Goal: Task Accomplishment & Management: Use online tool/utility

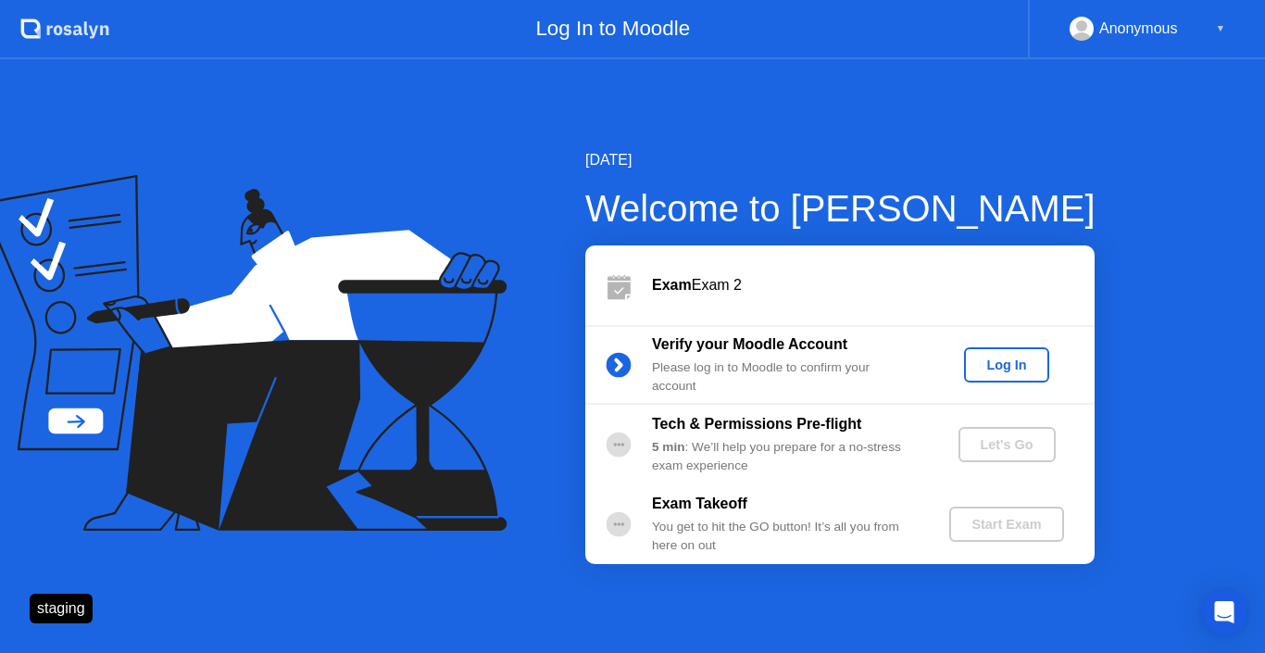
click at [1006, 358] on div "Log In" at bounding box center [1006, 365] width 69 height 15
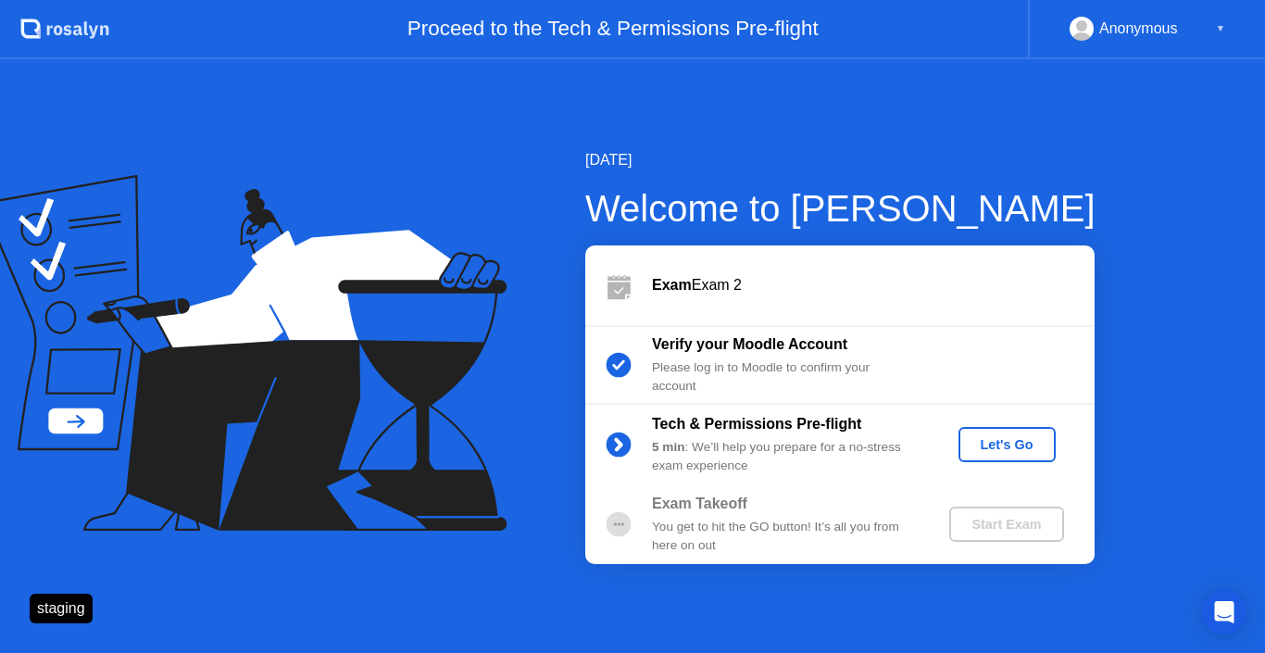
click at [969, 446] on div "Let's Go" at bounding box center [1007, 444] width 82 height 15
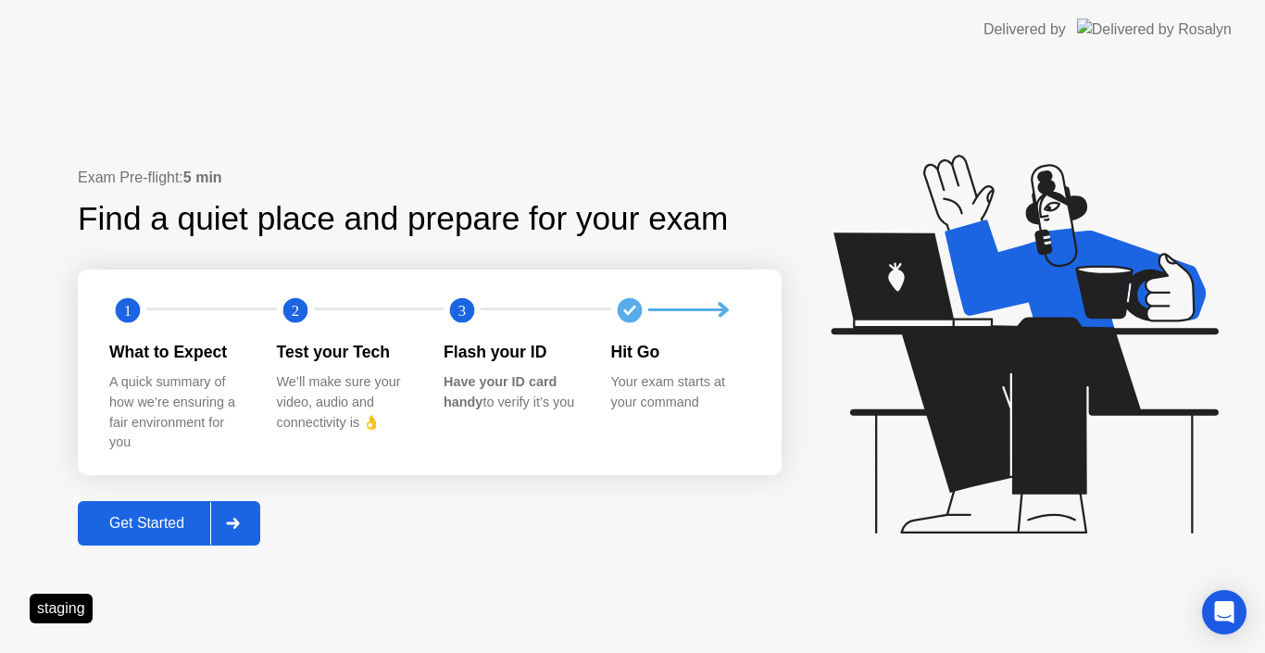
click at [167, 520] on div "Get Started" at bounding box center [146, 523] width 127 height 17
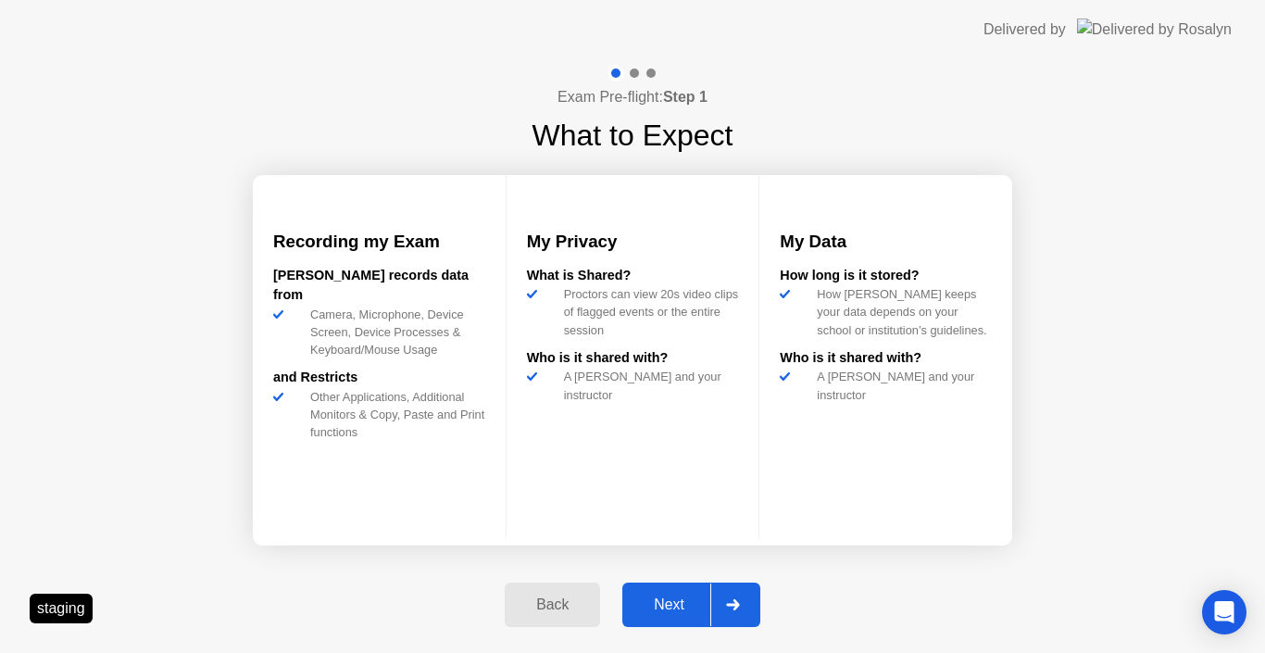
click at [657, 599] on div "Next" at bounding box center [669, 605] width 82 height 17
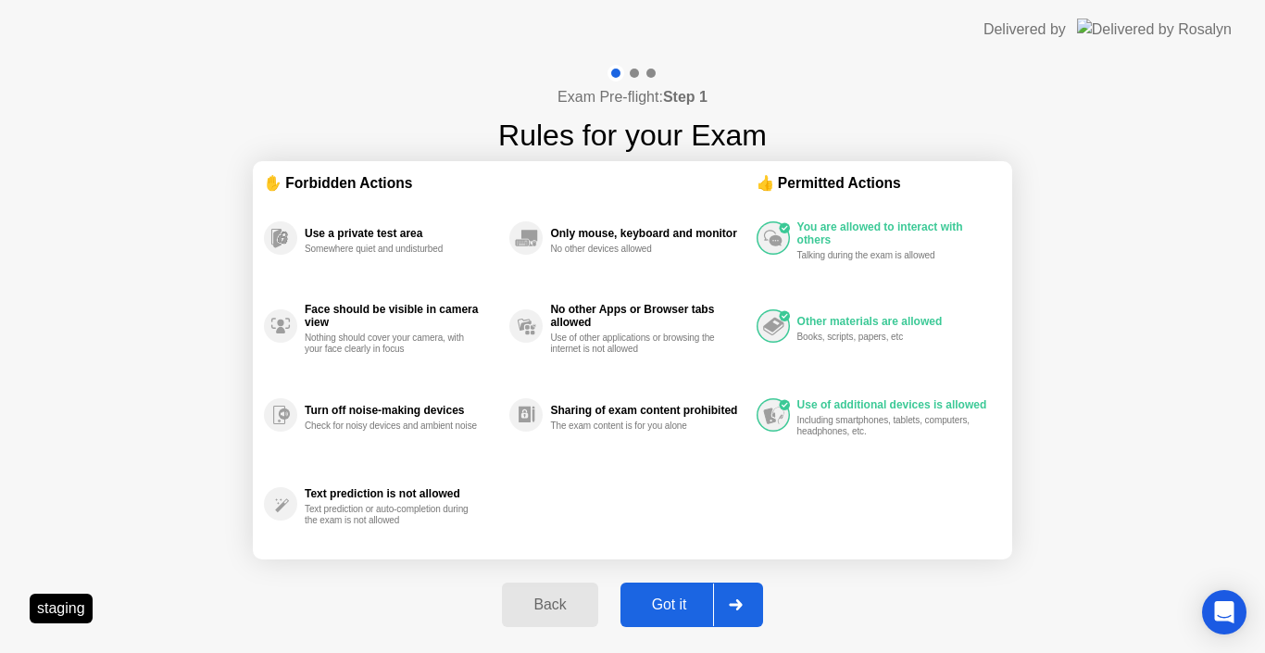
click at [670, 604] on div "Got it" at bounding box center [669, 605] width 87 height 17
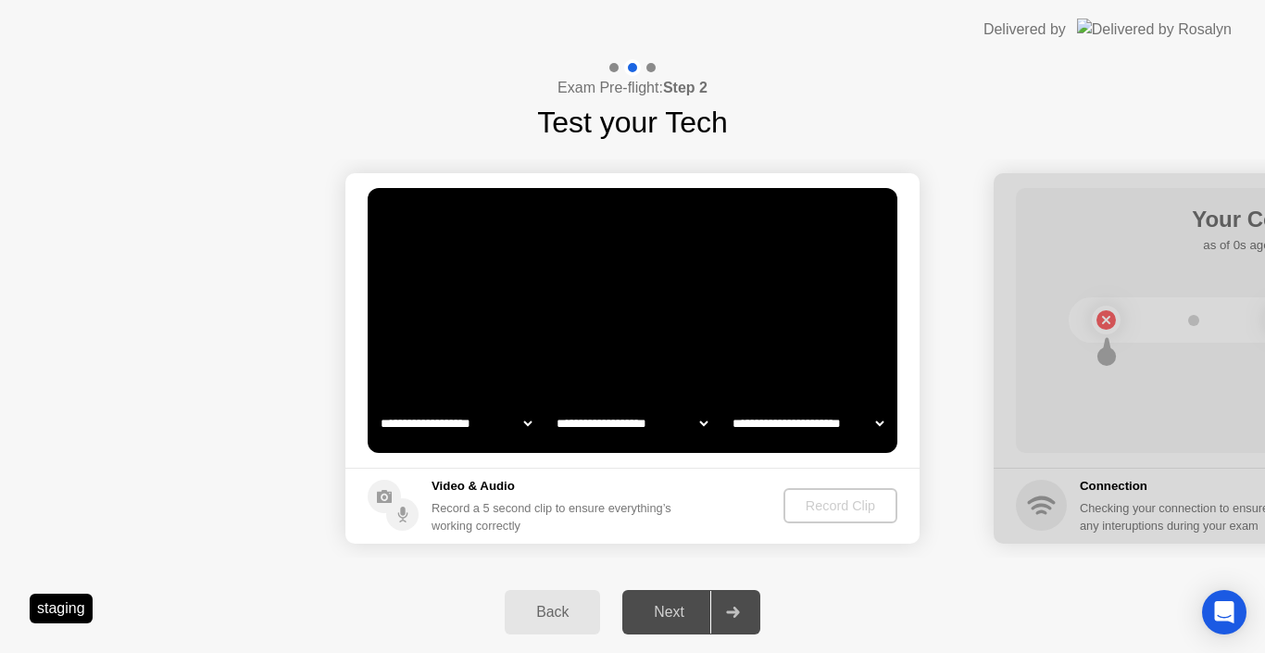
select select "**********"
select select "*******"
click at [851, 513] on div "Record Clip" at bounding box center [841, 505] width 99 height 15
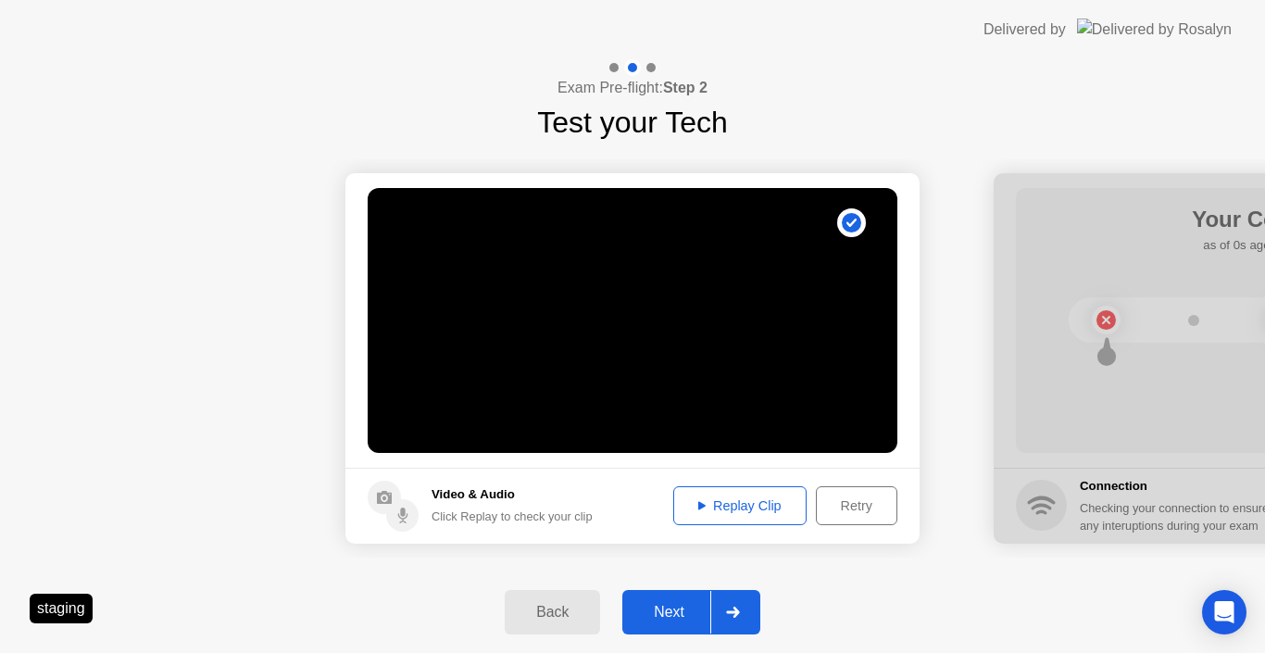
click at [698, 604] on div "Next" at bounding box center [669, 612] width 82 height 17
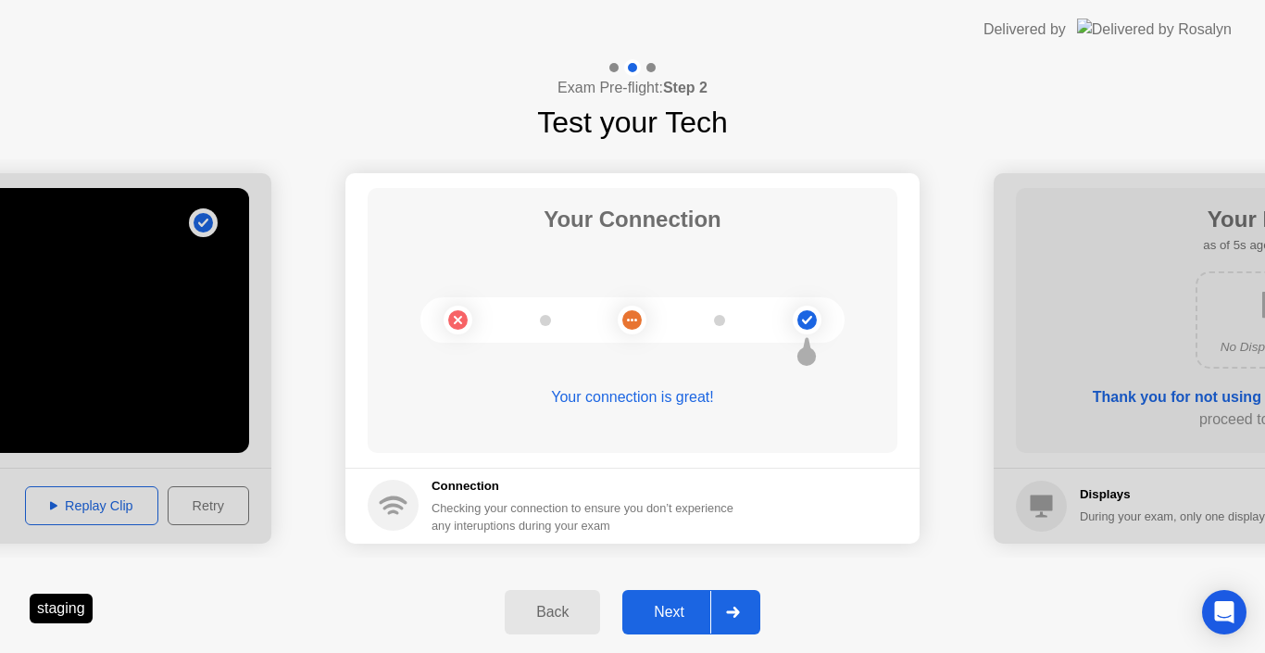
click at [698, 604] on div "Next" at bounding box center [669, 612] width 82 height 17
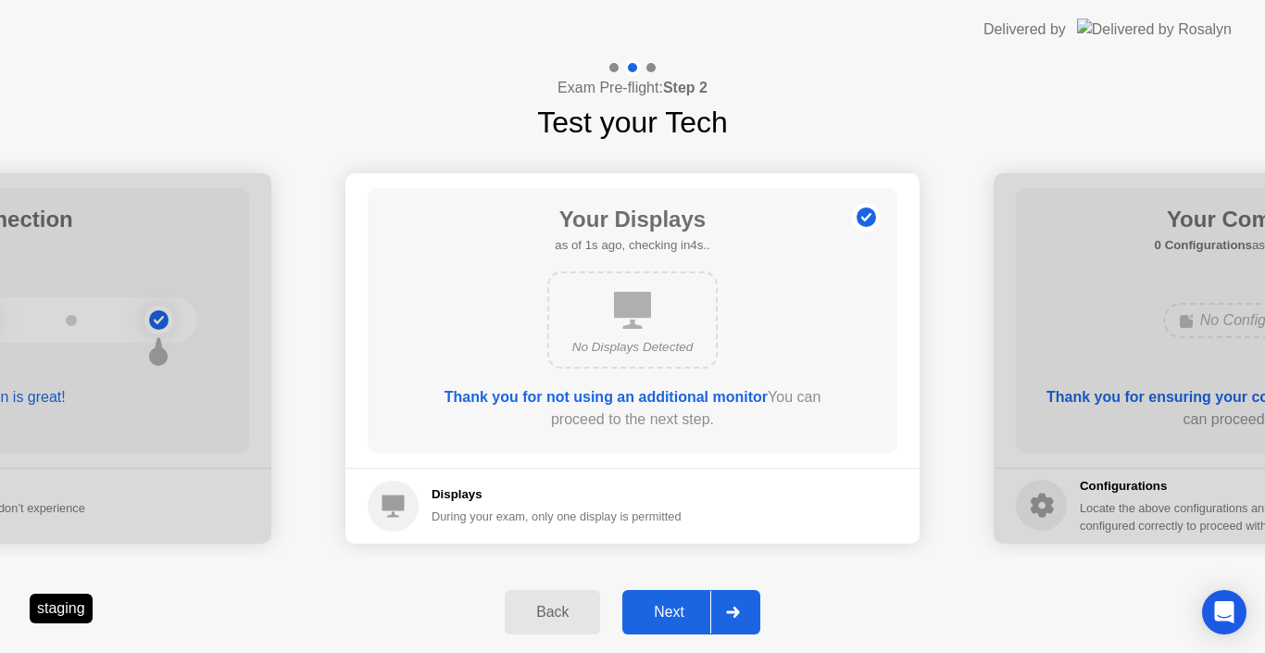
click at [698, 604] on div "Next" at bounding box center [669, 612] width 82 height 17
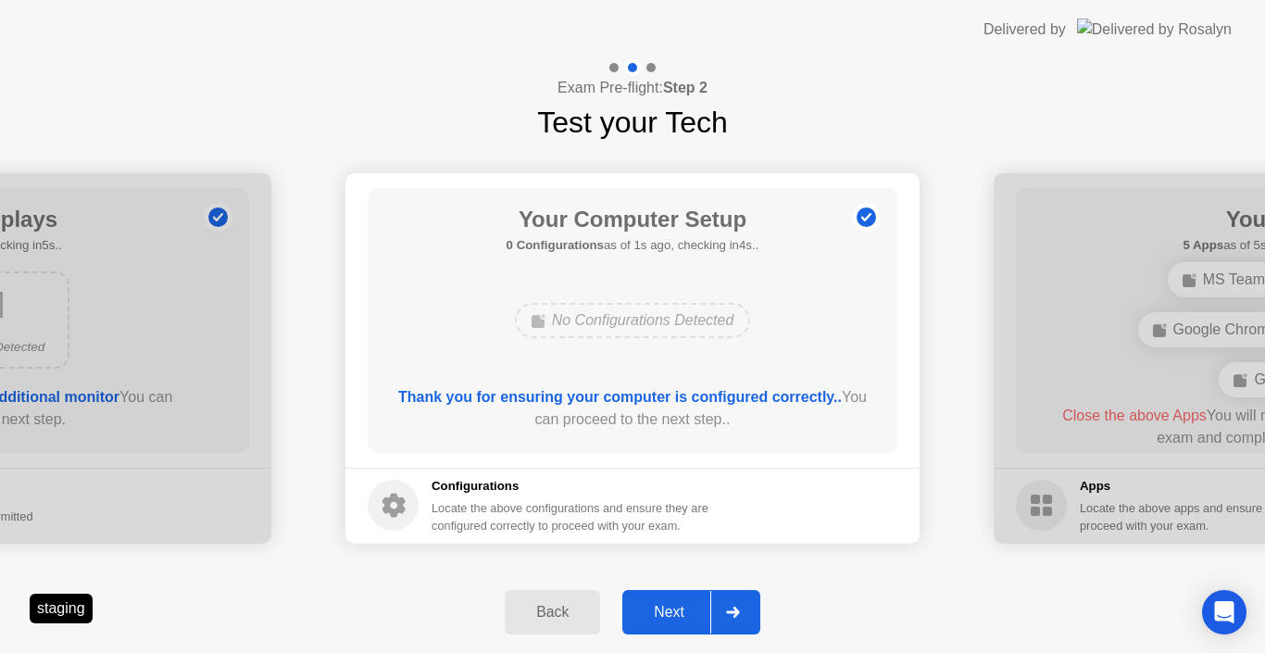
click at [698, 604] on div "Next" at bounding box center [669, 612] width 82 height 17
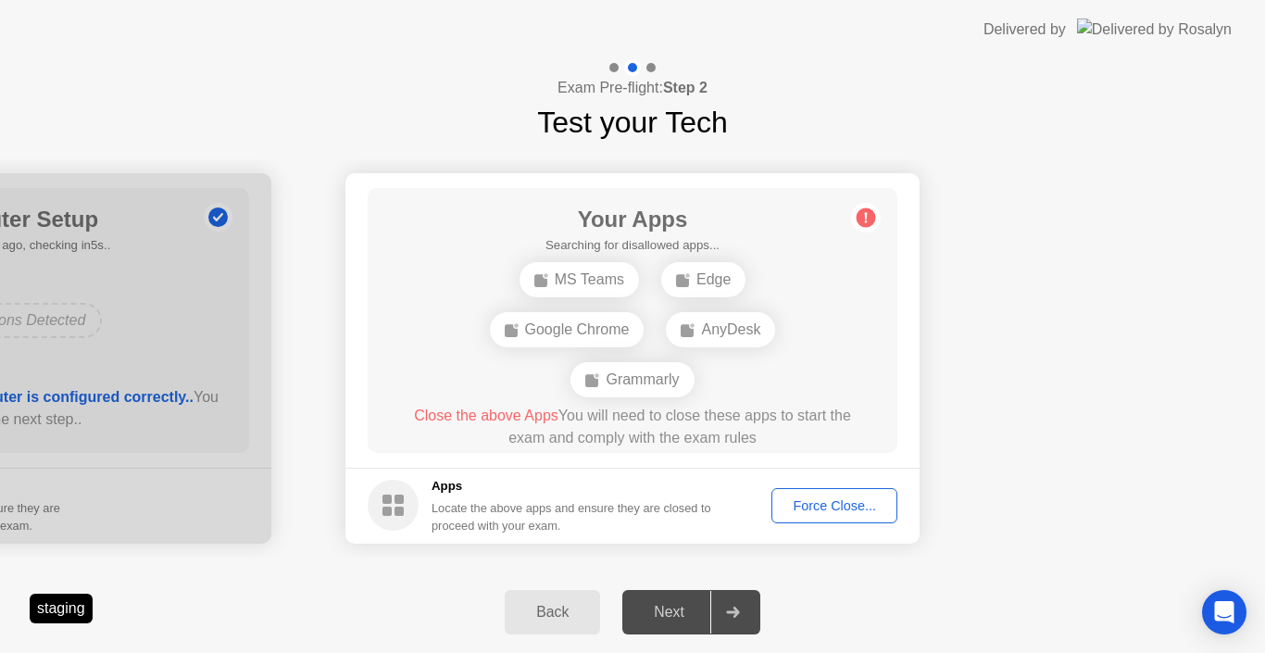
click at [854, 504] on div "Force Close..." at bounding box center [834, 505] width 113 height 15
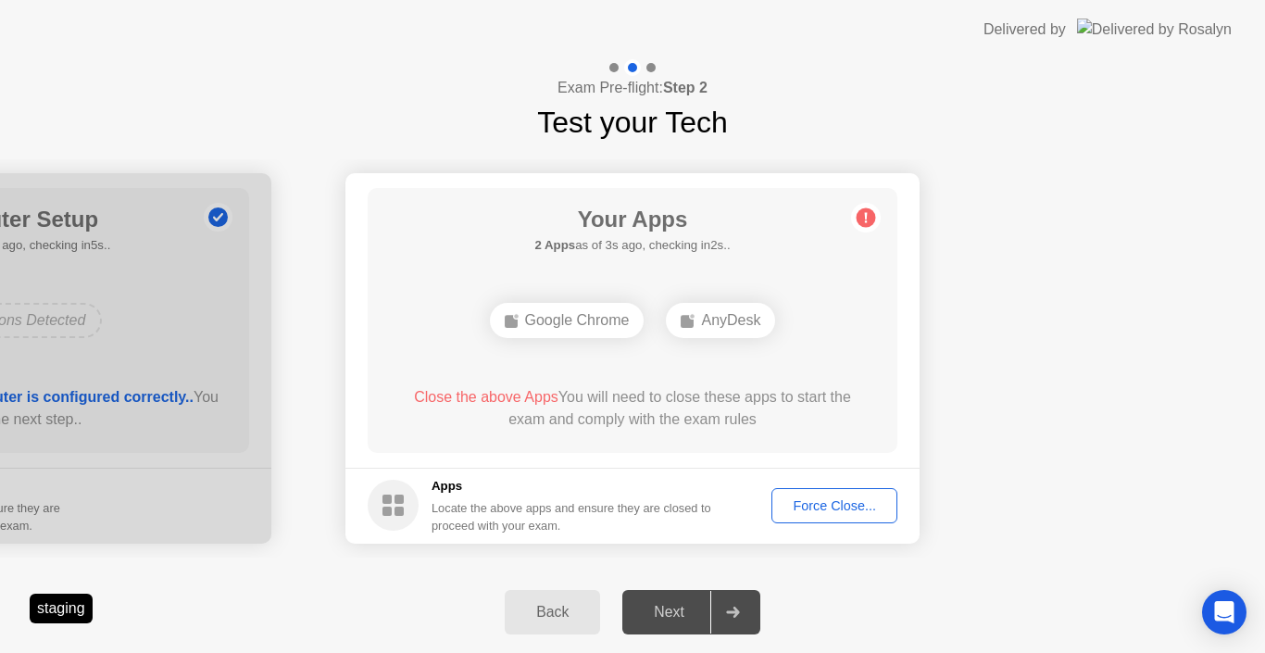
click at [837, 503] on div "Force Close..." at bounding box center [834, 505] width 113 height 15
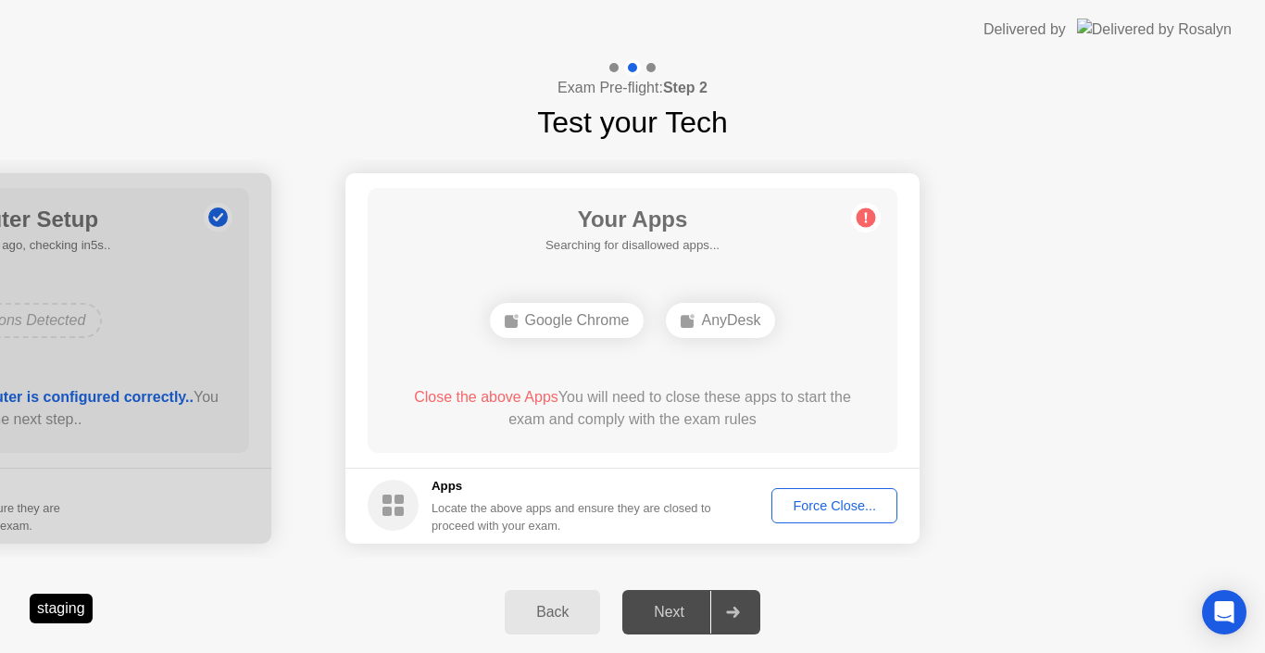
click at [824, 506] on div "Force Close..." at bounding box center [834, 505] width 113 height 15
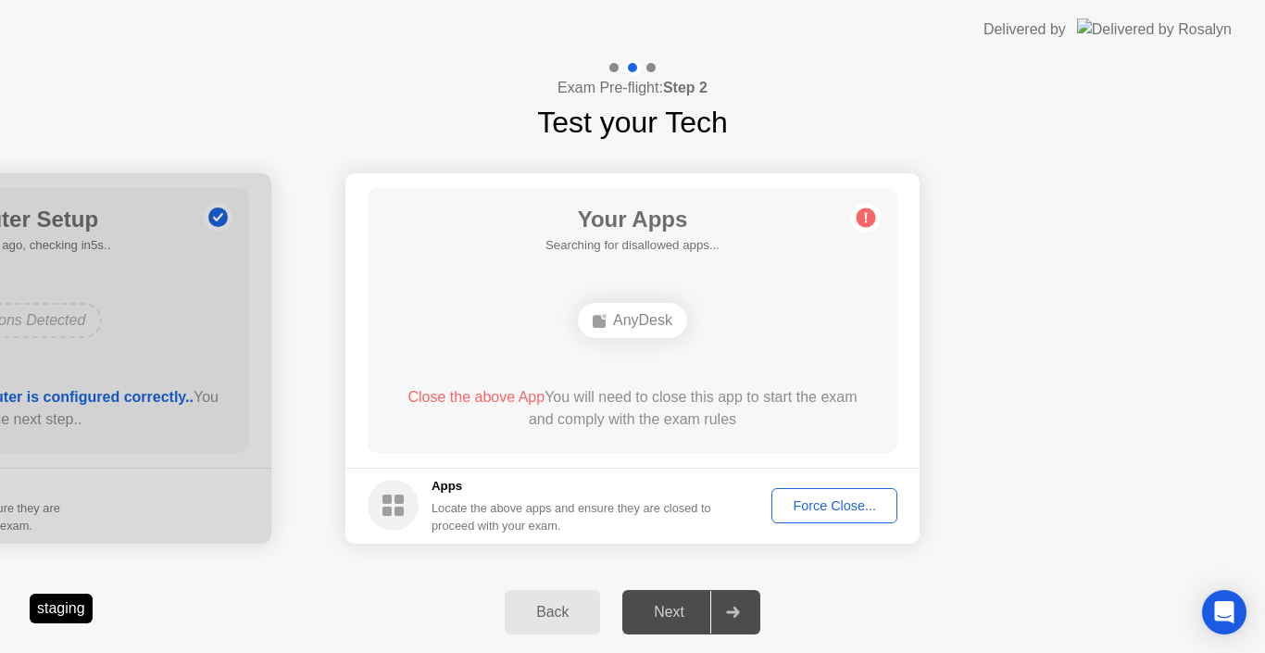
click at [828, 498] on div "Force Close..." at bounding box center [834, 505] width 113 height 15
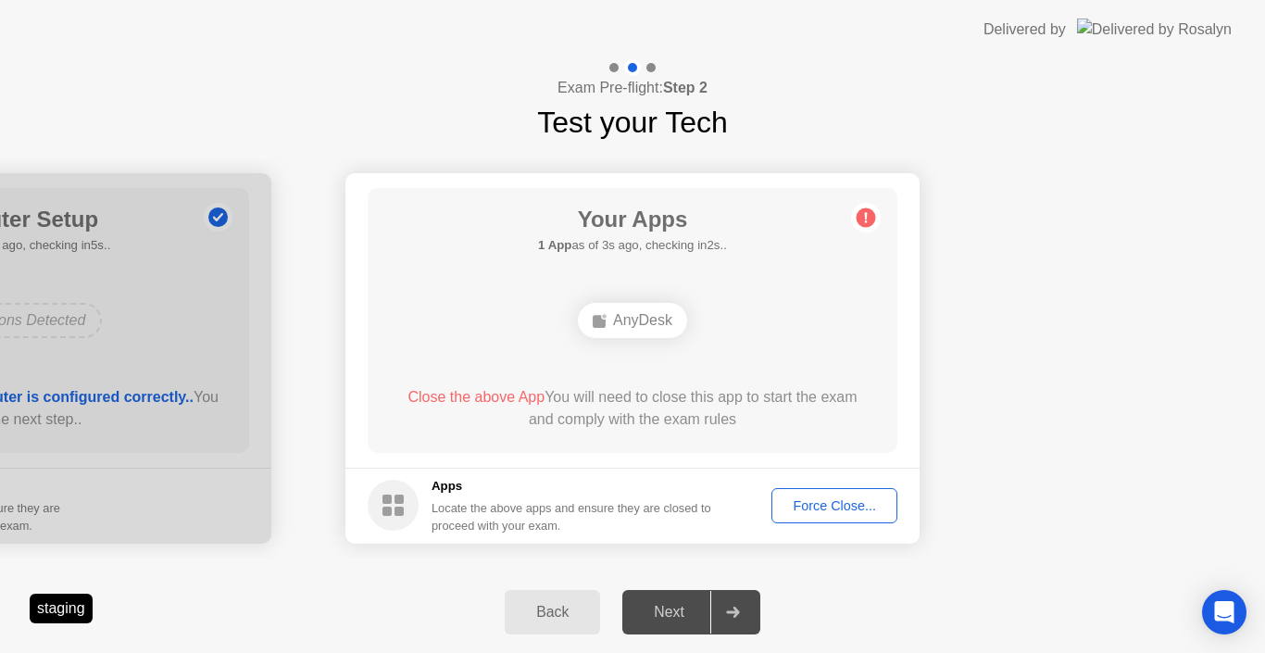
click at [805, 502] on div "Force Close..." at bounding box center [834, 505] width 113 height 15
